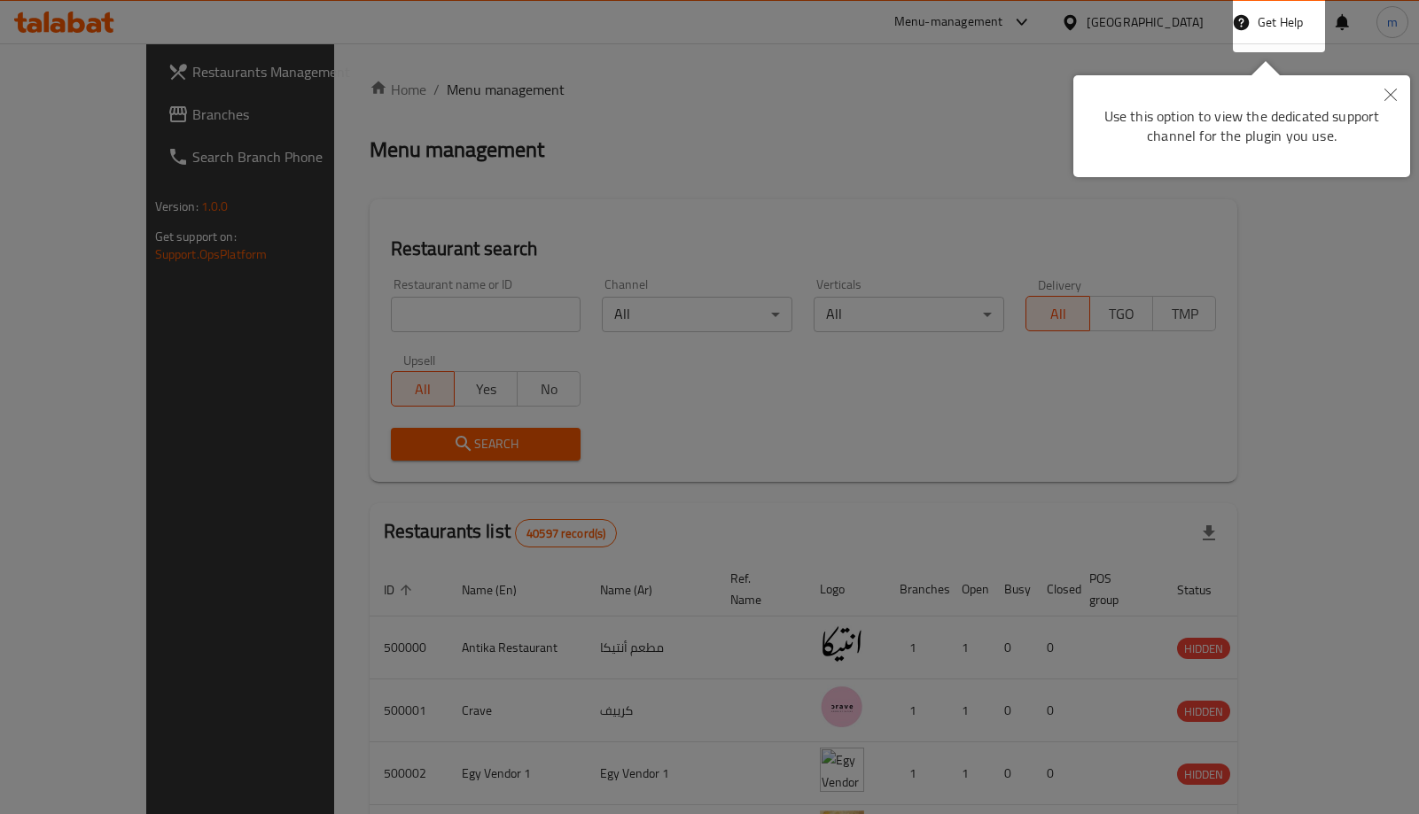
click at [1010, 89] on div at bounding box center [709, 407] width 1419 height 814
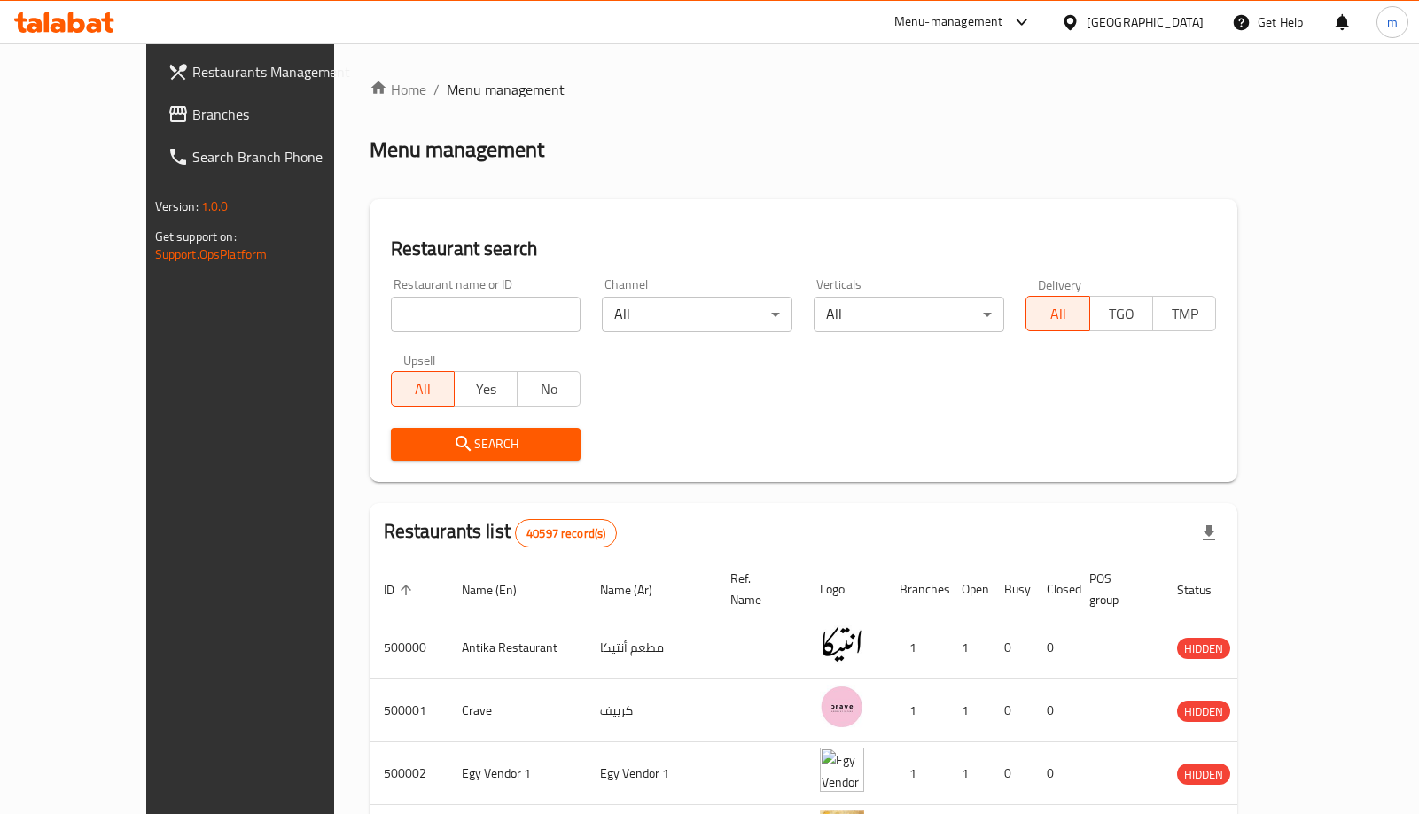
click at [1179, 15] on div "[GEOGRAPHIC_DATA]" at bounding box center [1144, 21] width 117 height 19
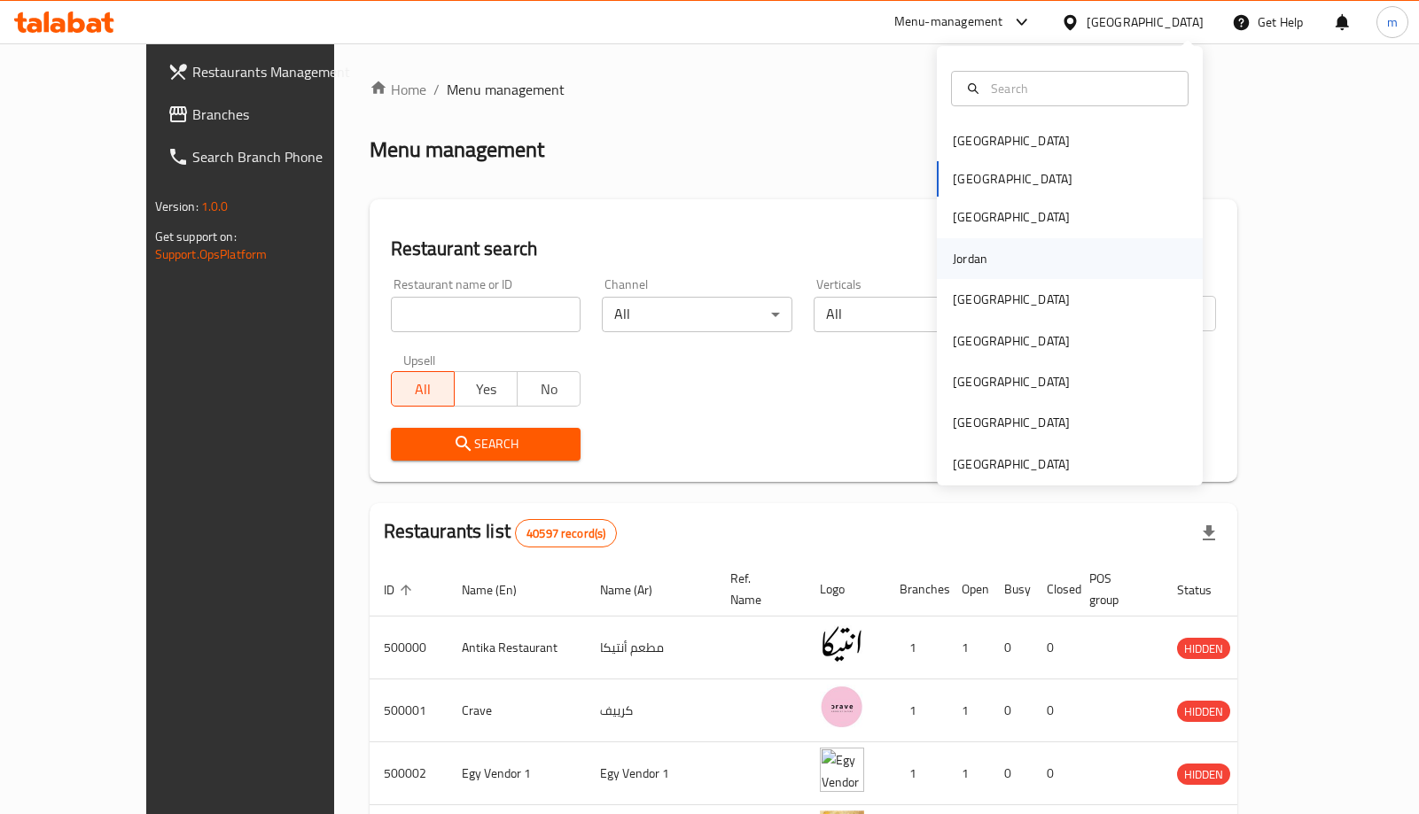
click at [993, 248] on div "Jordan" at bounding box center [1070, 258] width 266 height 41
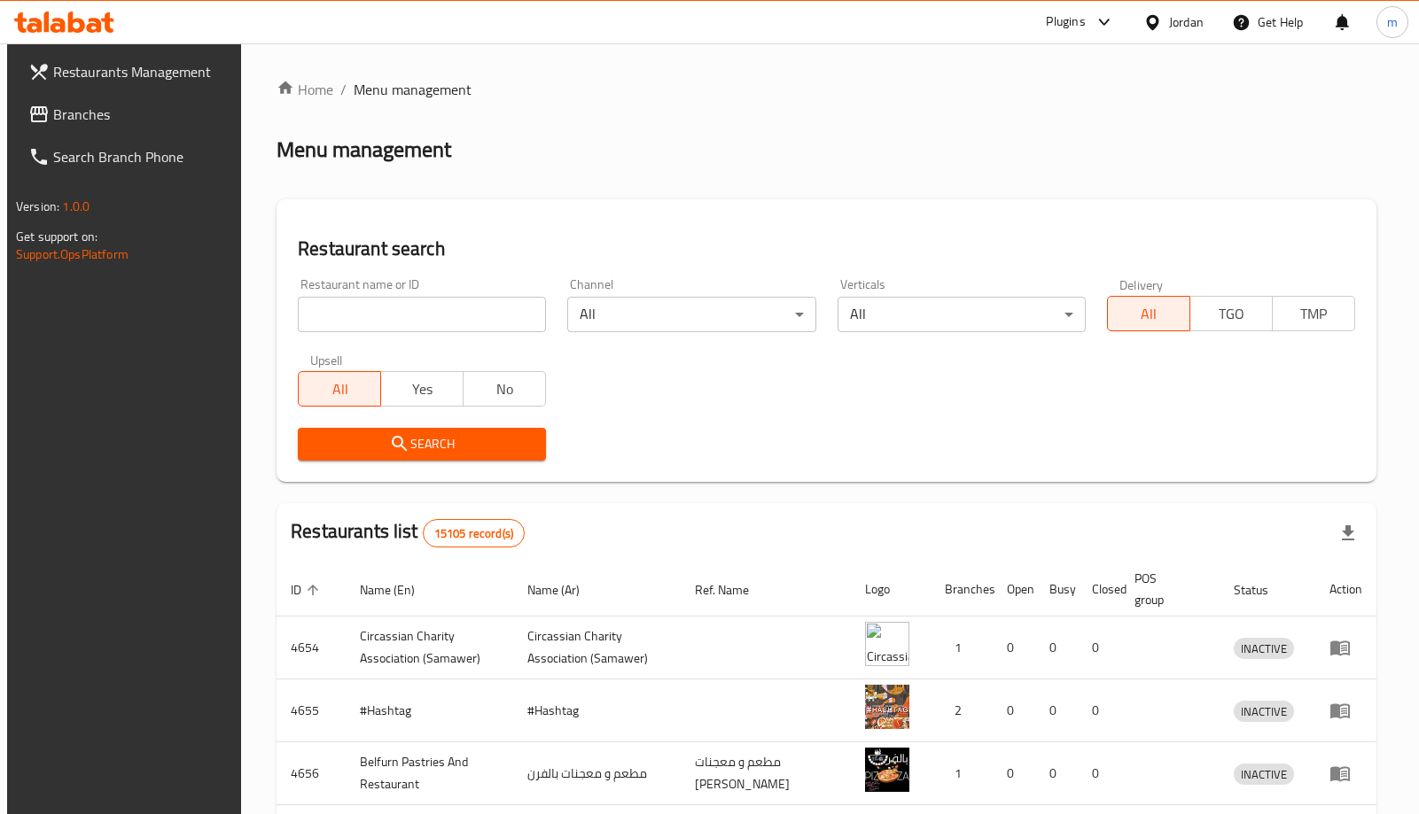
click at [108, 123] on span "Branches" at bounding box center [141, 114] width 176 height 21
